Goal: Task Accomplishment & Management: Check status

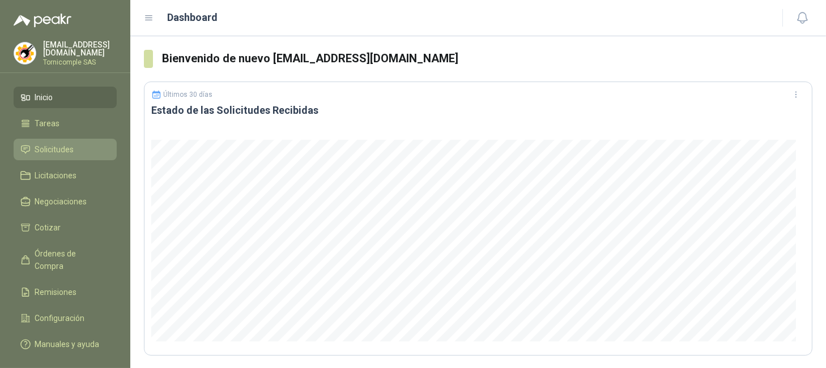
click at [90, 147] on li "Solicitudes" at bounding box center [65, 149] width 90 height 12
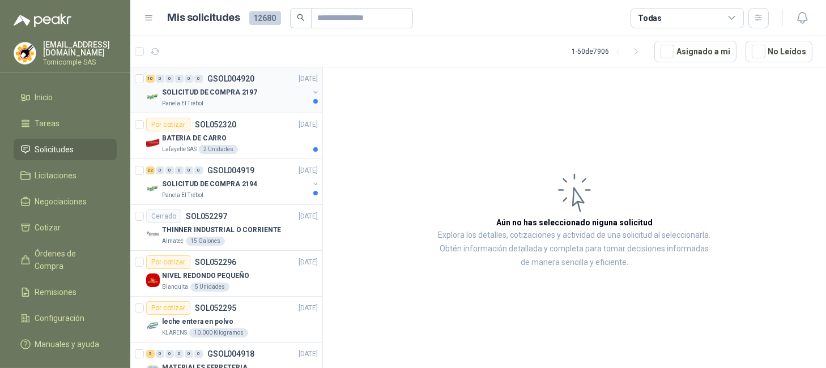
click at [257, 91] on div "SOLICITUD DE COMPRA 2197" at bounding box center [235, 93] width 147 height 14
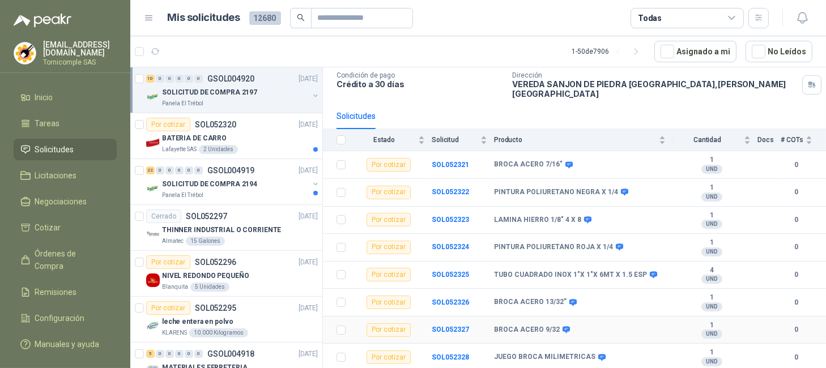
scroll to position [123, 0]
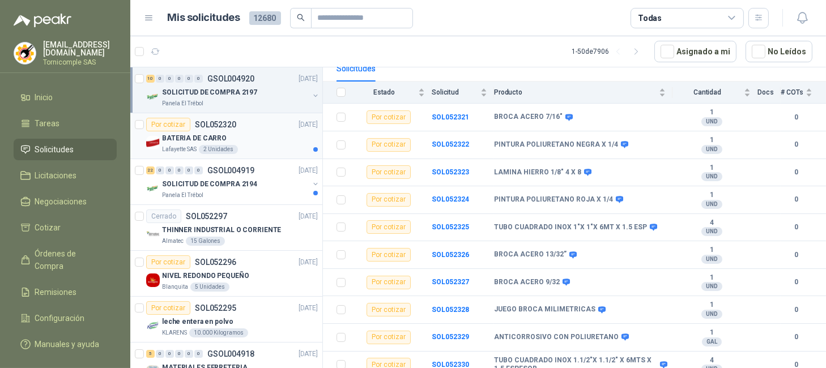
click at [236, 149] on div "2 Unidades" at bounding box center [218, 149] width 39 height 9
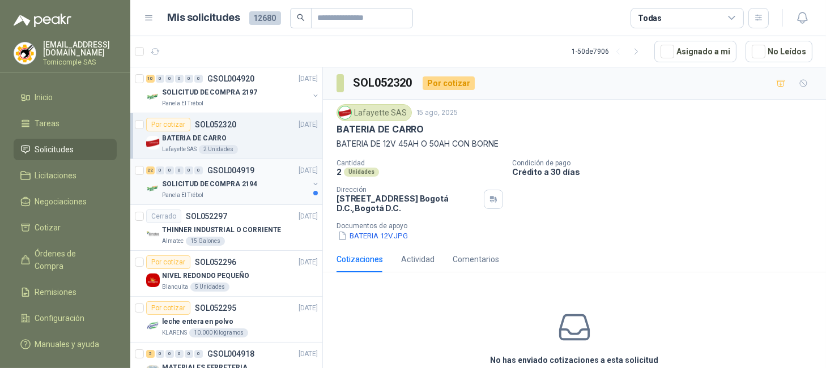
click at [218, 189] on p "SOLICITUD DE COMPRA 2194" at bounding box center [209, 184] width 95 height 11
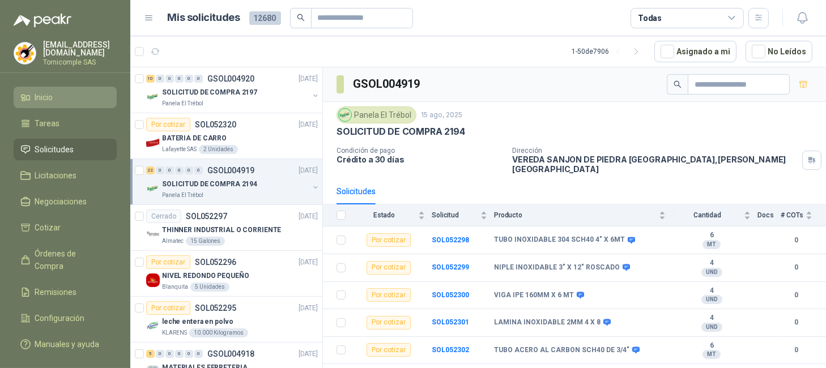
click at [69, 87] on link "Inicio" at bounding box center [65, 98] width 103 height 22
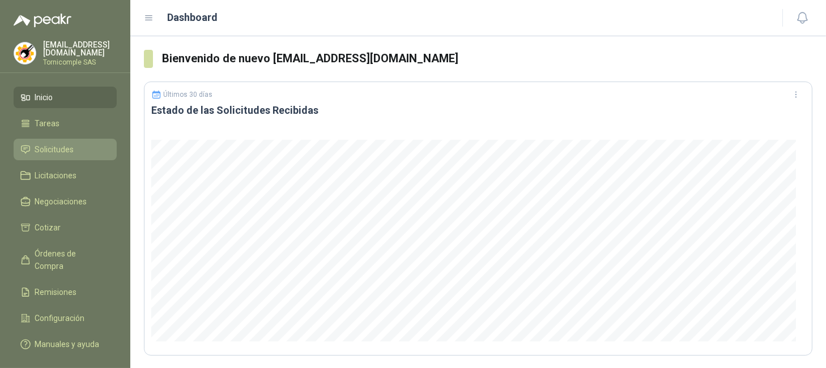
click at [49, 154] on link "Solicitudes" at bounding box center [65, 150] width 103 height 22
